Goal: Information Seeking & Learning: Find specific fact

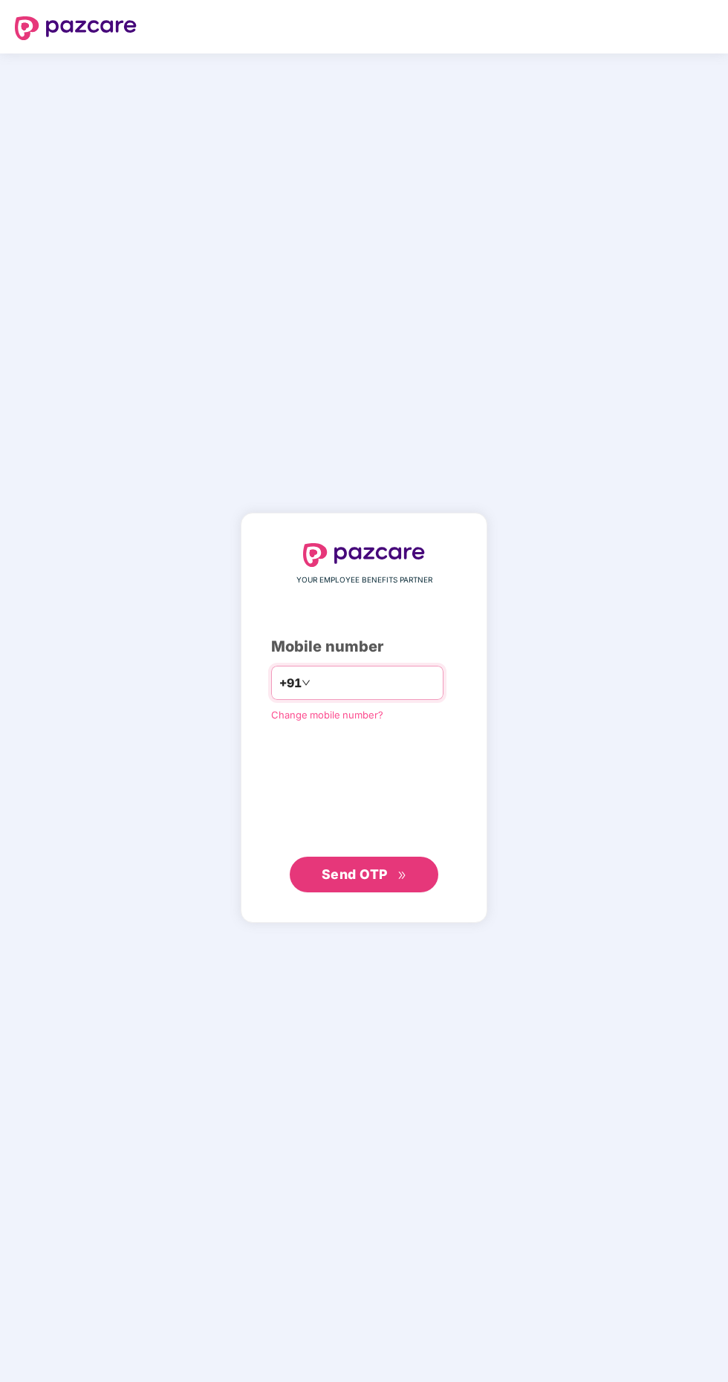
click at [361, 695] on input "number" at bounding box center [375, 683] width 122 height 24
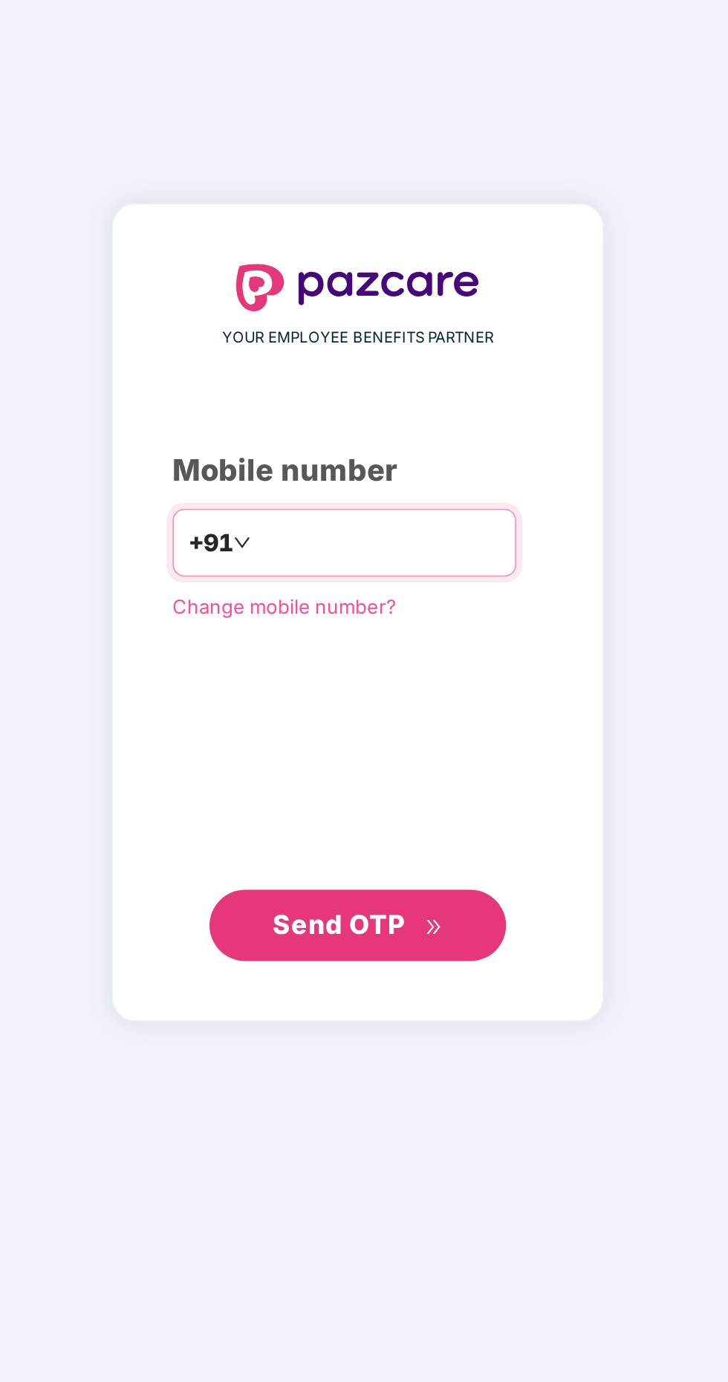
type input "**********"
click at [378, 882] on span "Send OTP" at bounding box center [355, 874] width 66 height 16
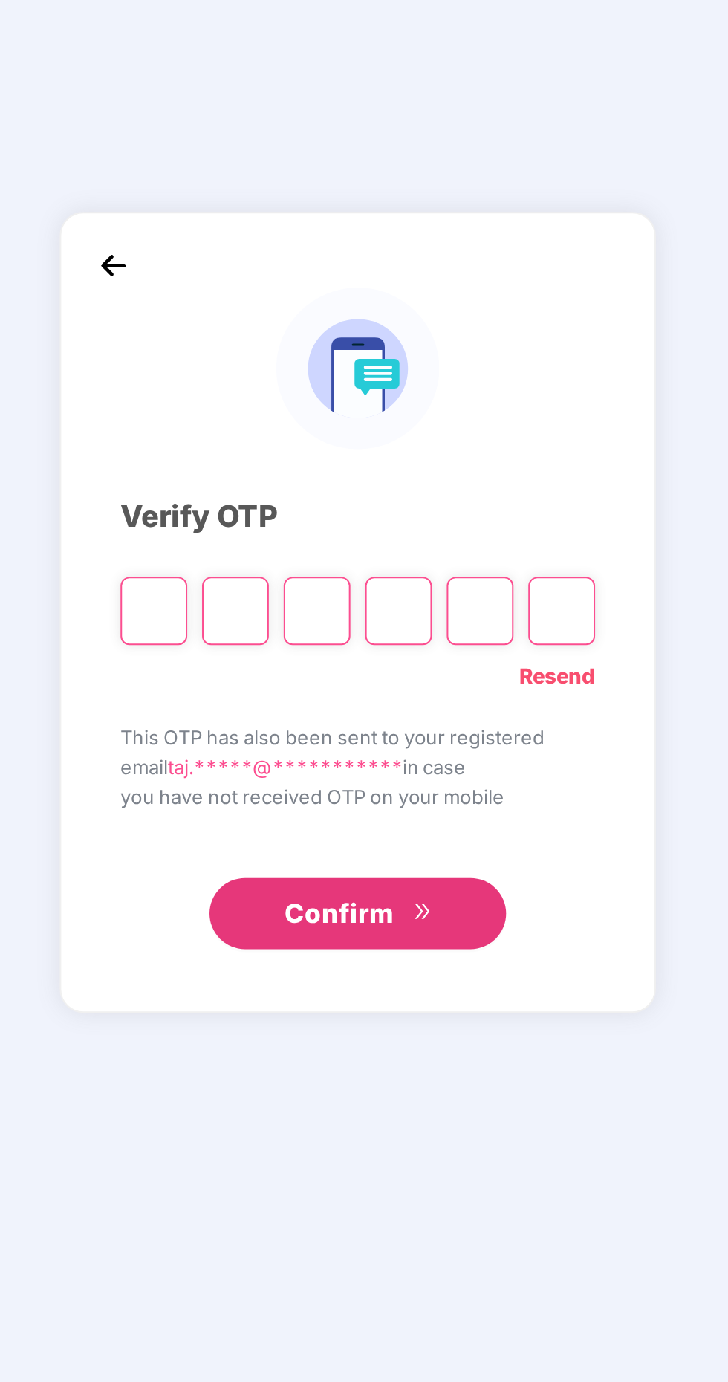
scroll to position [4, 0]
paste input "*"
type input "*"
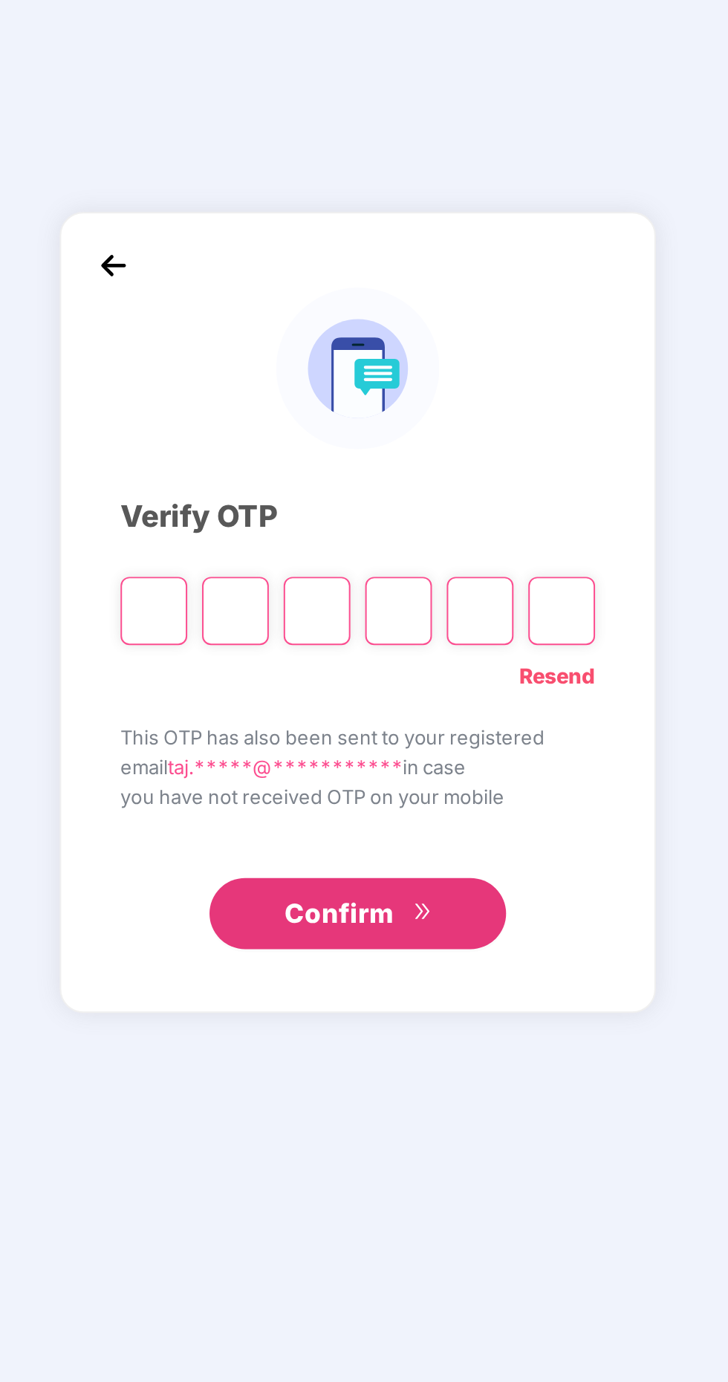
type input "*"
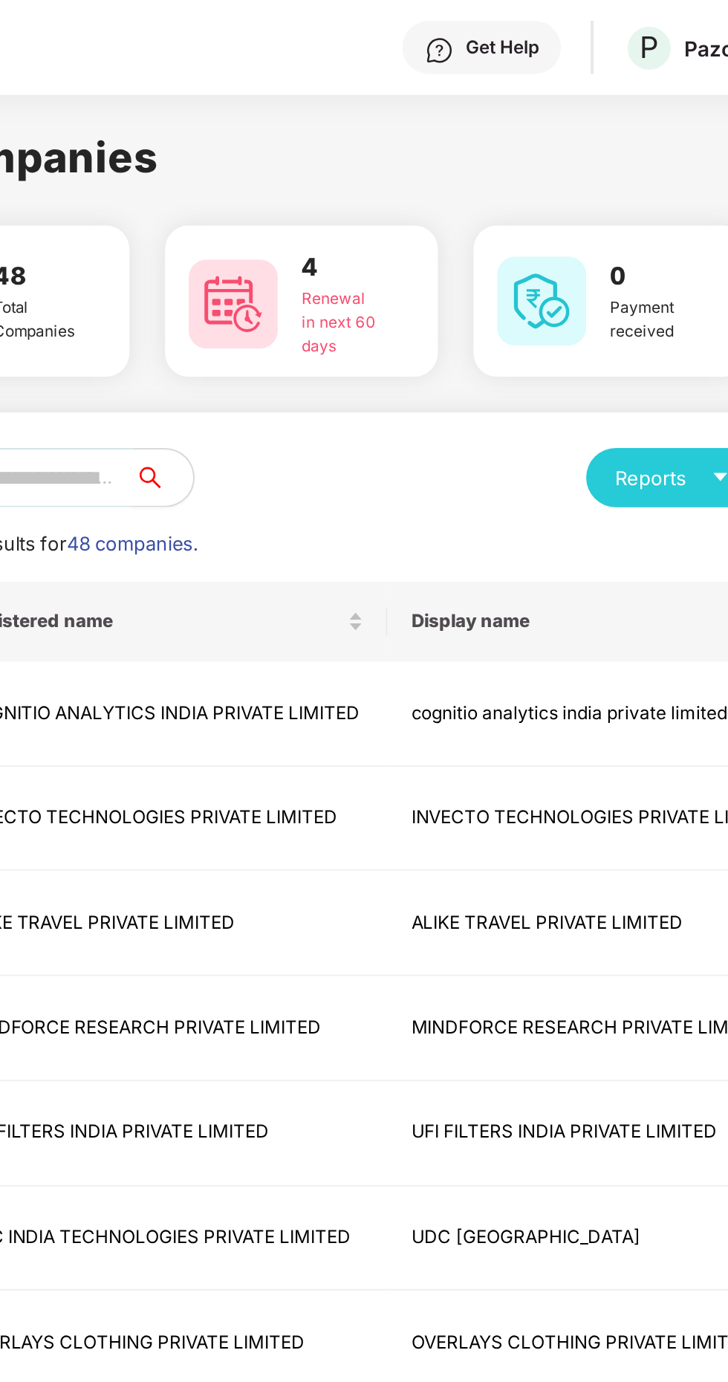
click at [250, 236] on input "text" at bounding box center [191, 239] width 121 height 30
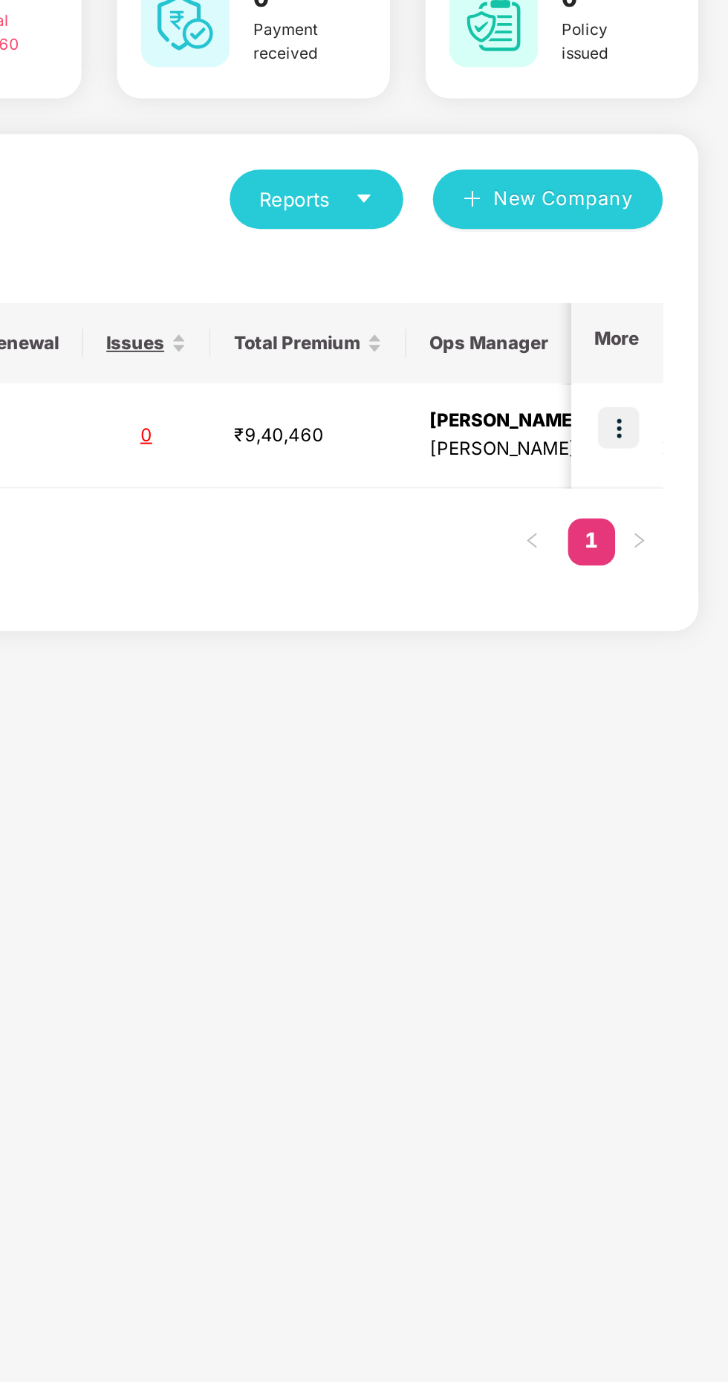
scroll to position [0, 597]
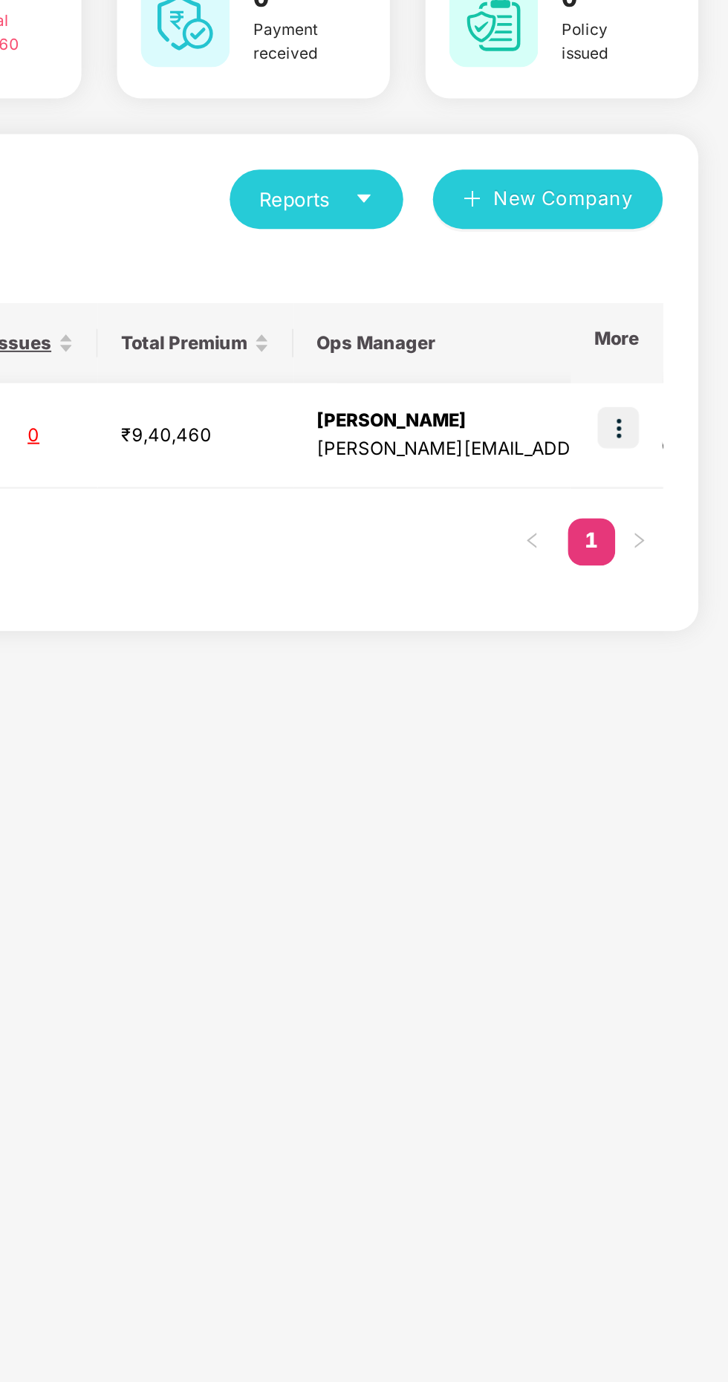
type input "****"
click at [668, 358] on img at bounding box center [673, 353] width 21 height 21
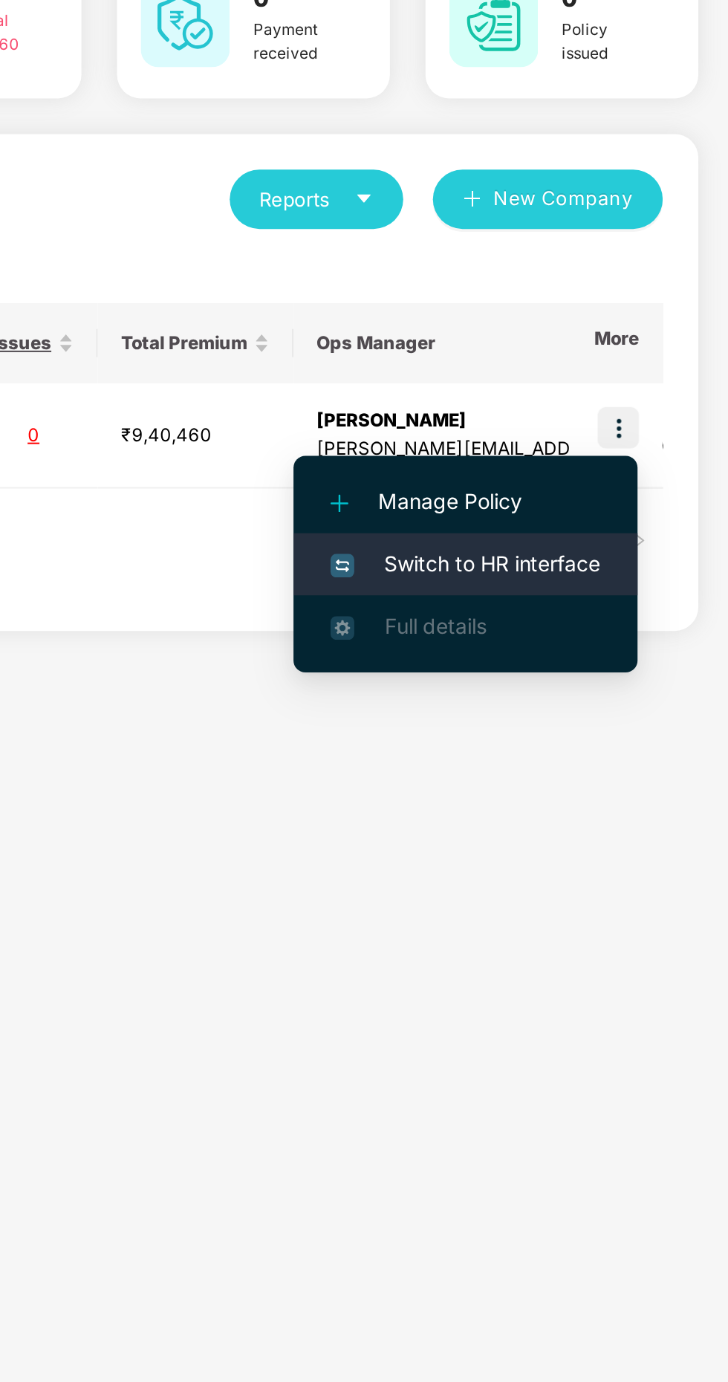
click at [626, 418] on span "Switch to HR interface" at bounding box center [596, 422] width 135 height 16
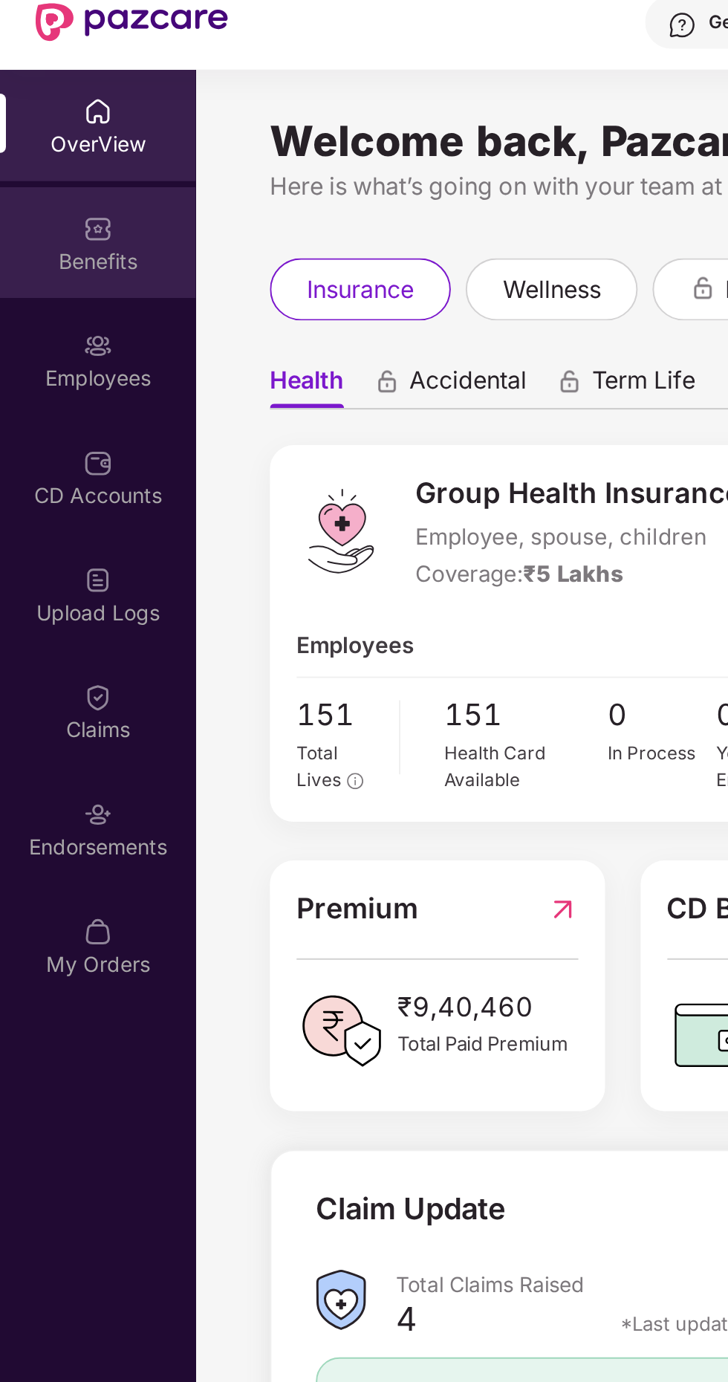
click at [65, 136] on div "Benefits" at bounding box center [49, 143] width 98 height 15
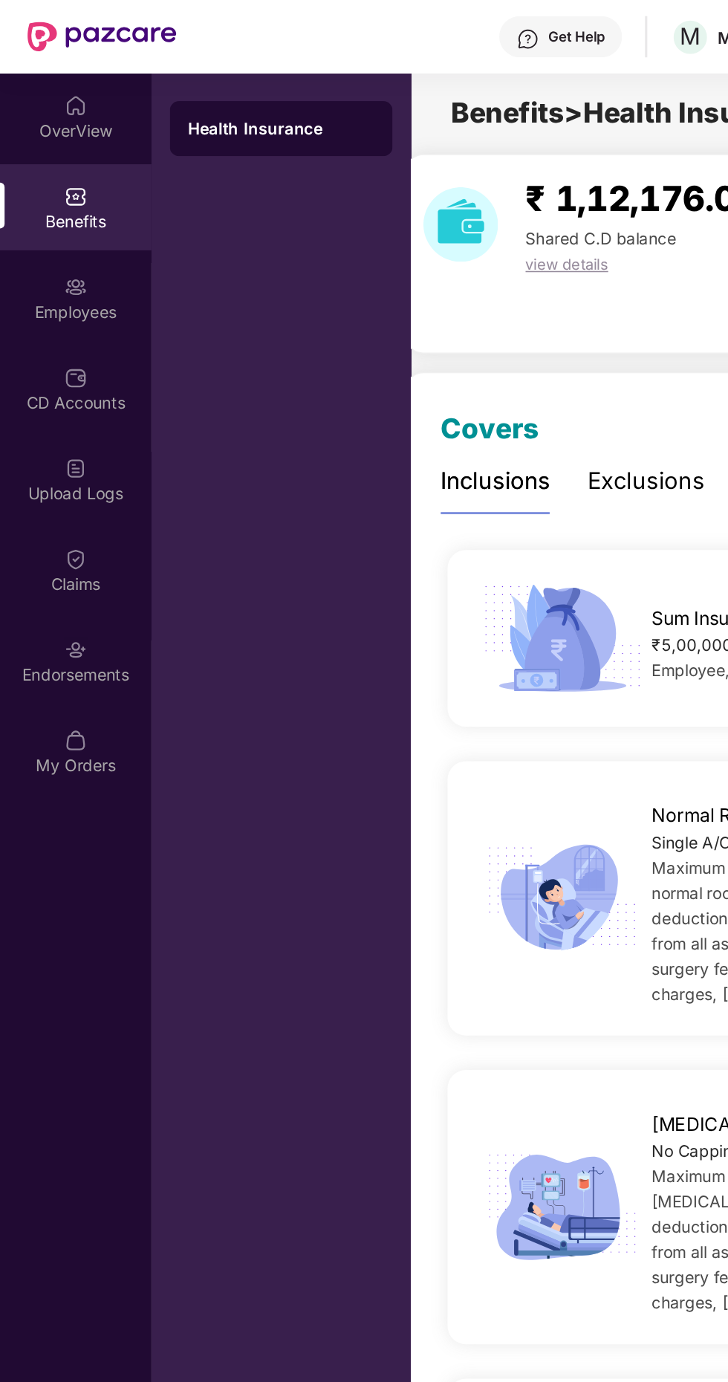
scroll to position [0, 1]
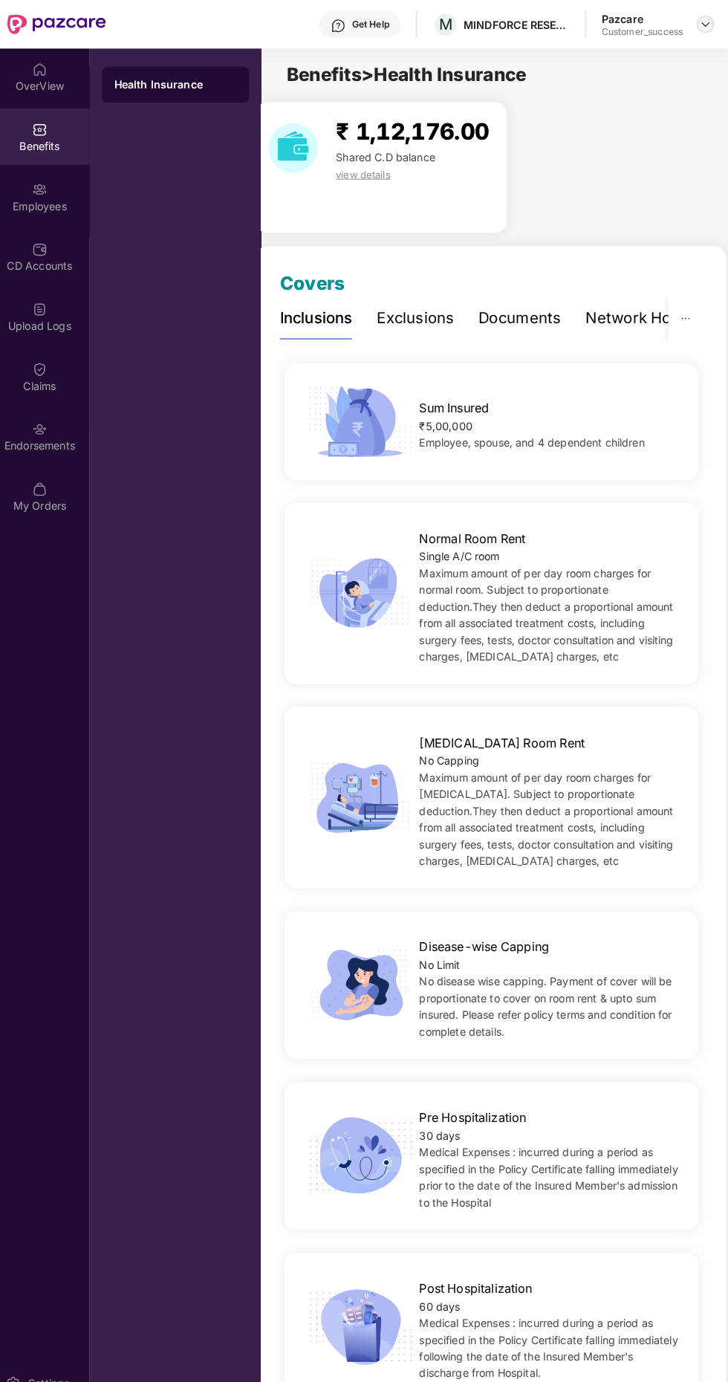
click at [693, 28] on div at bounding box center [701, 24] width 18 height 18
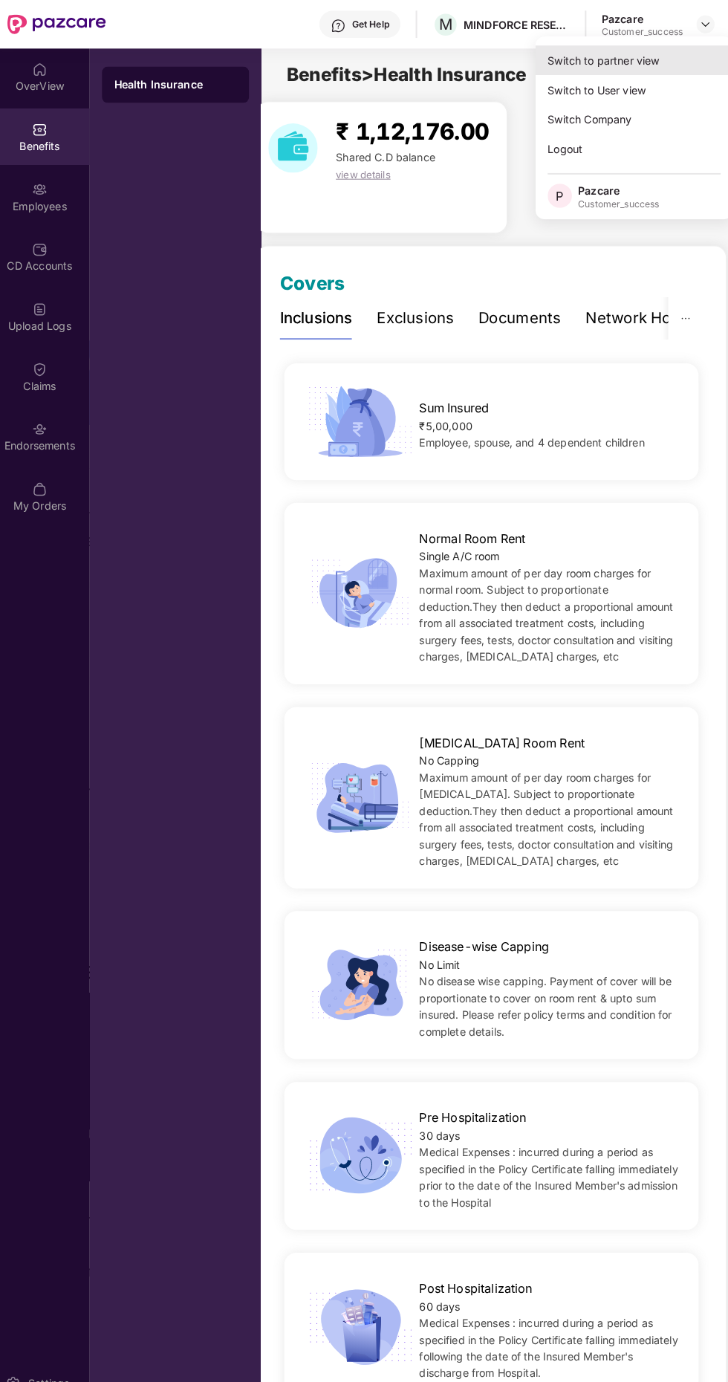
click at [641, 53] on div "Switch to partner view" at bounding box center [631, 59] width 193 height 29
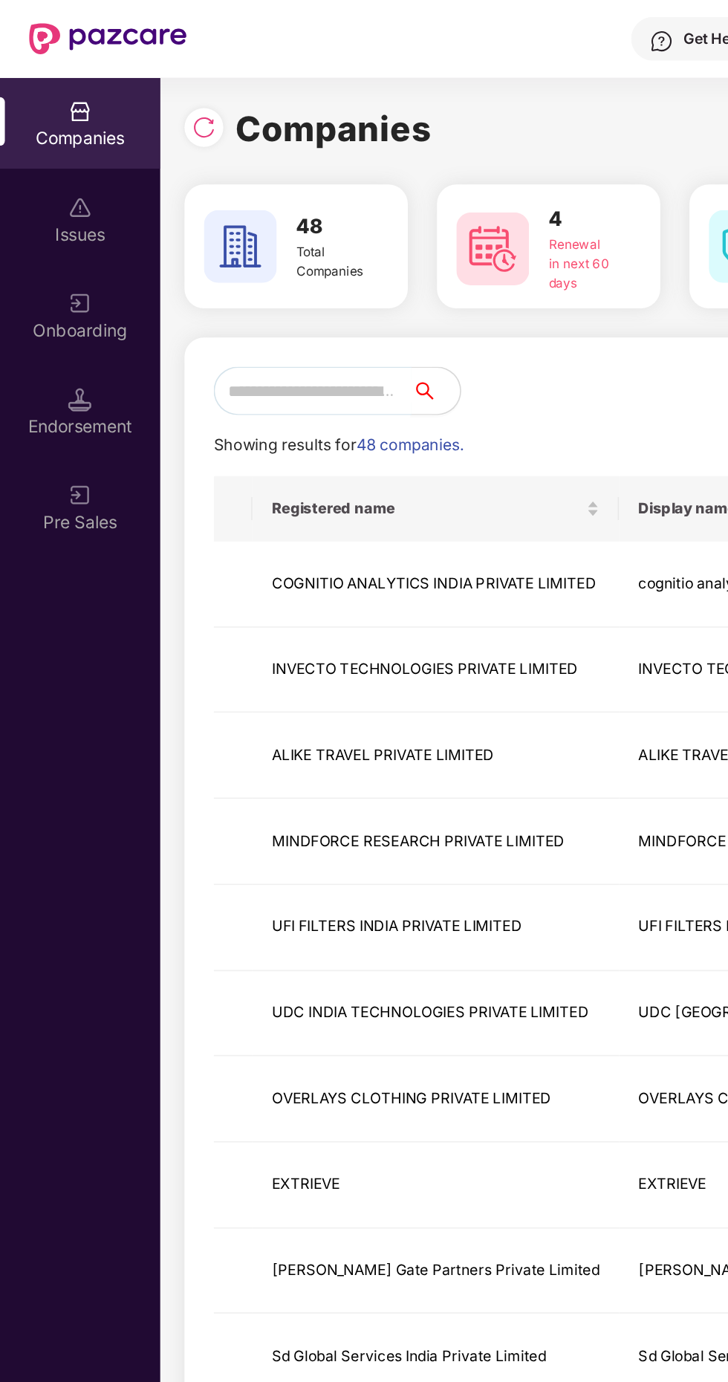
click at [214, 236] on input "text" at bounding box center [191, 239] width 121 height 30
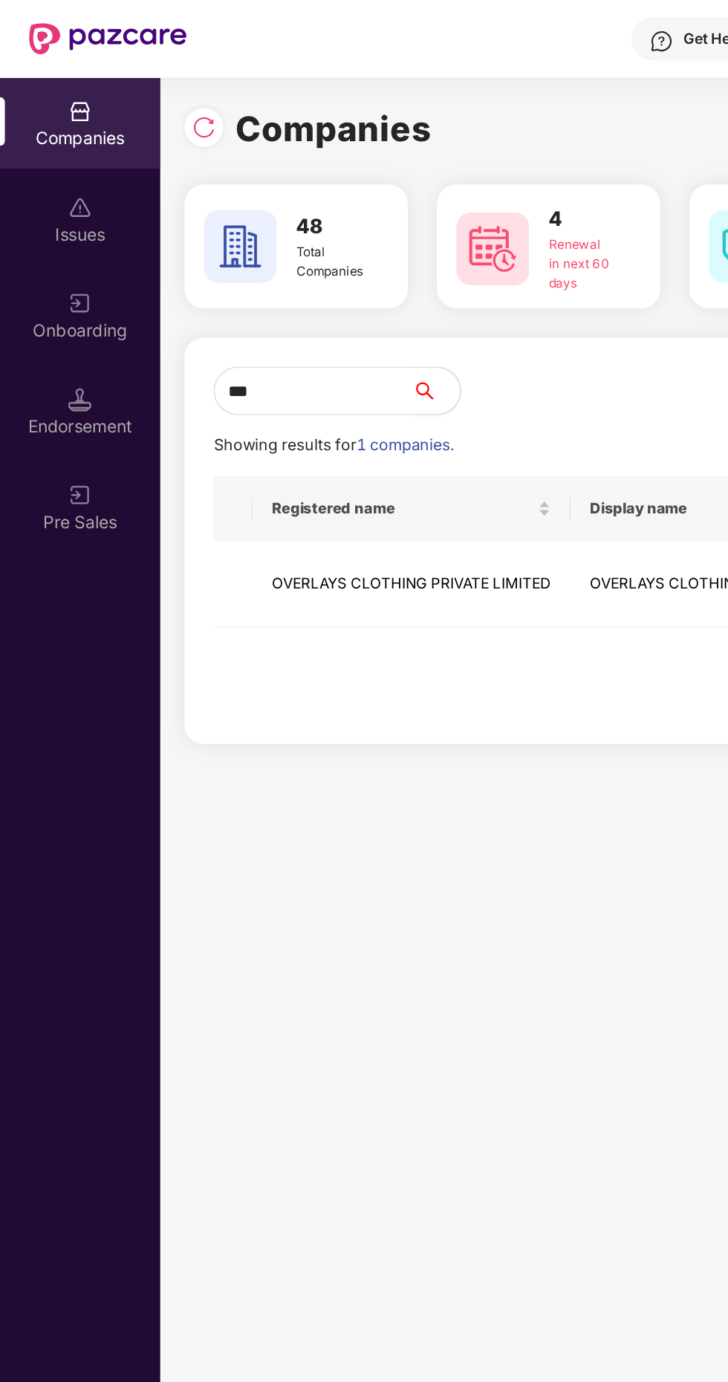
type input "****"
click at [182, 355] on td "OVERLAYS CLOTHING PRIVATE LIMITED" at bounding box center [138, 357] width 195 height 53
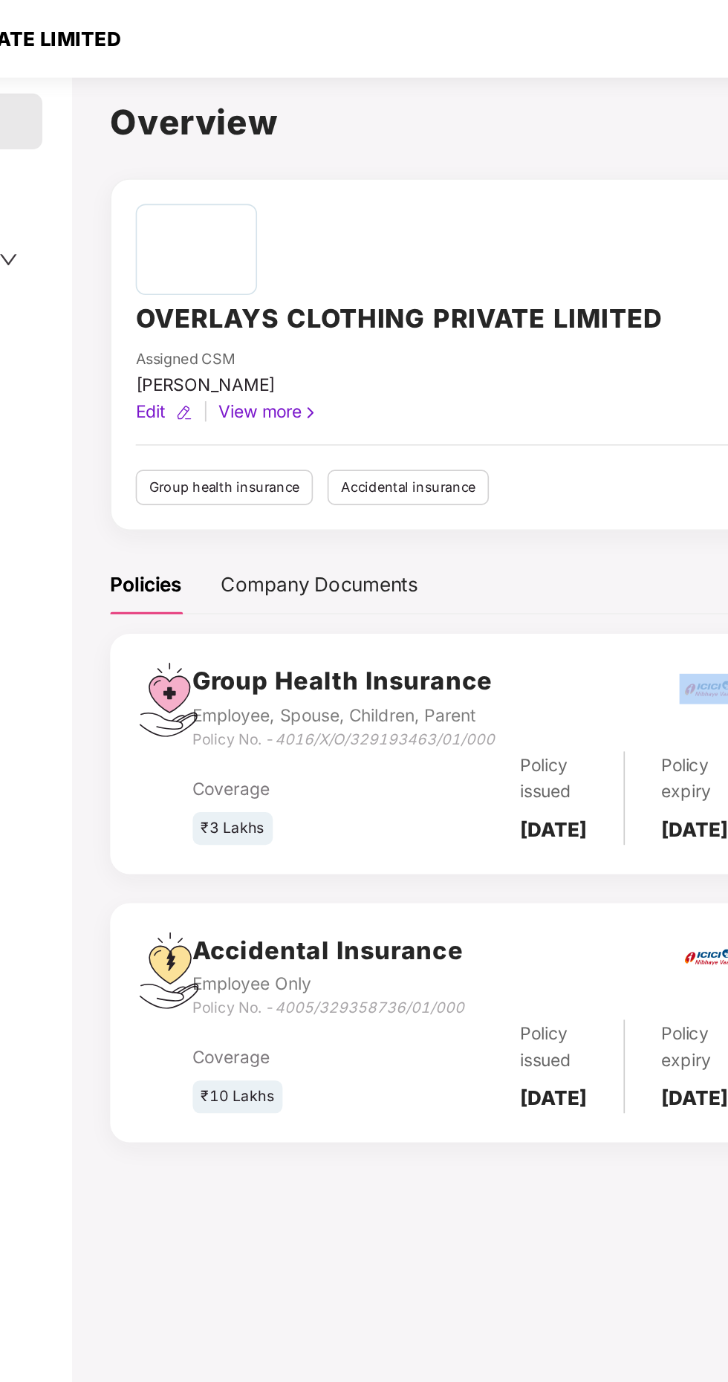
click at [420, 454] on icon "4016/X/O/329193463/01/000" at bounding box center [447, 452] width 134 height 11
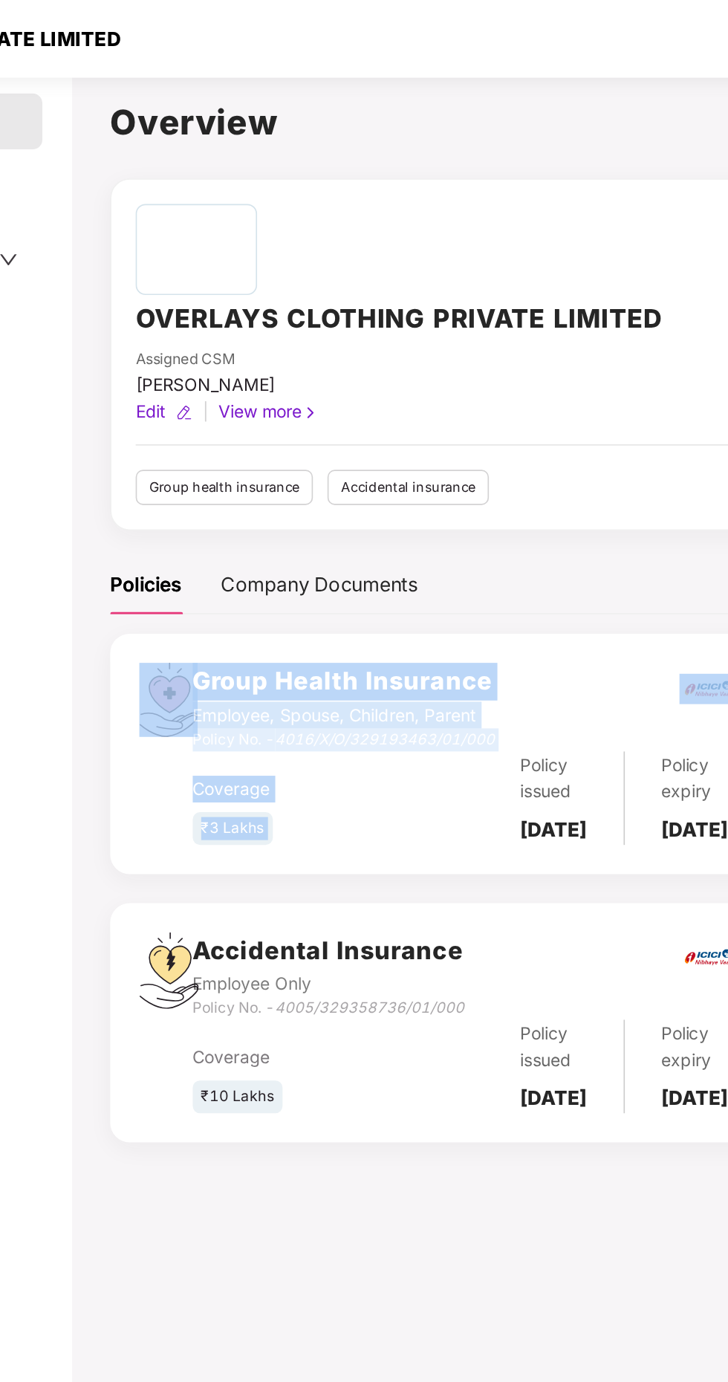
click at [425, 484] on div "Coverage ₹3 Lakhs Policy issued 11 Feb 2025 Policy expiry 10 Feb 2026 Documents…" at bounding box center [508, 488] width 357 height 57
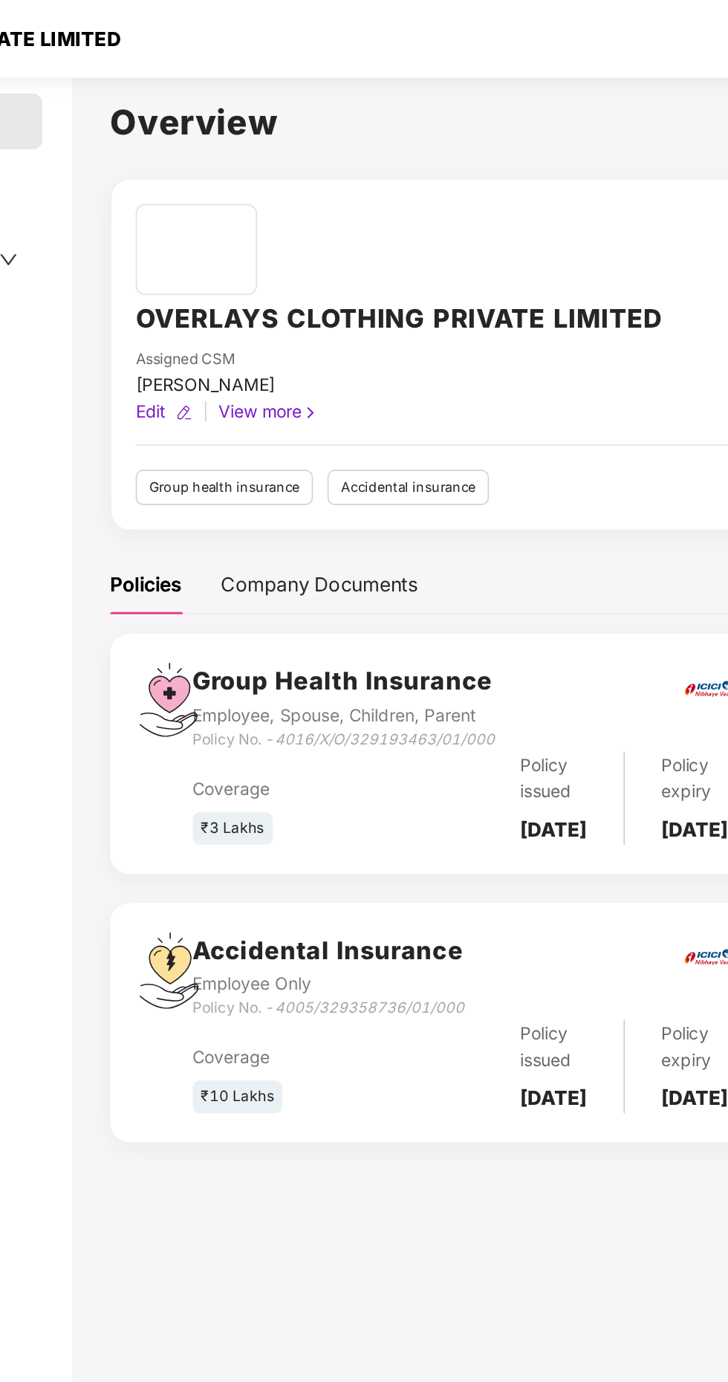
click at [342, 455] on div "Policy No. - 4016/X/O/329193463/01/000" at bounding box center [422, 453] width 185 height 14
click at [386, 453] on icon "4016/X/O/329193463/01/000" at bounding box center [447, 452] width 134 height 11
copy div "Policy No. - 4016/X/O/329193463/01/000"
